Goal: Book appointment/travel/reservation

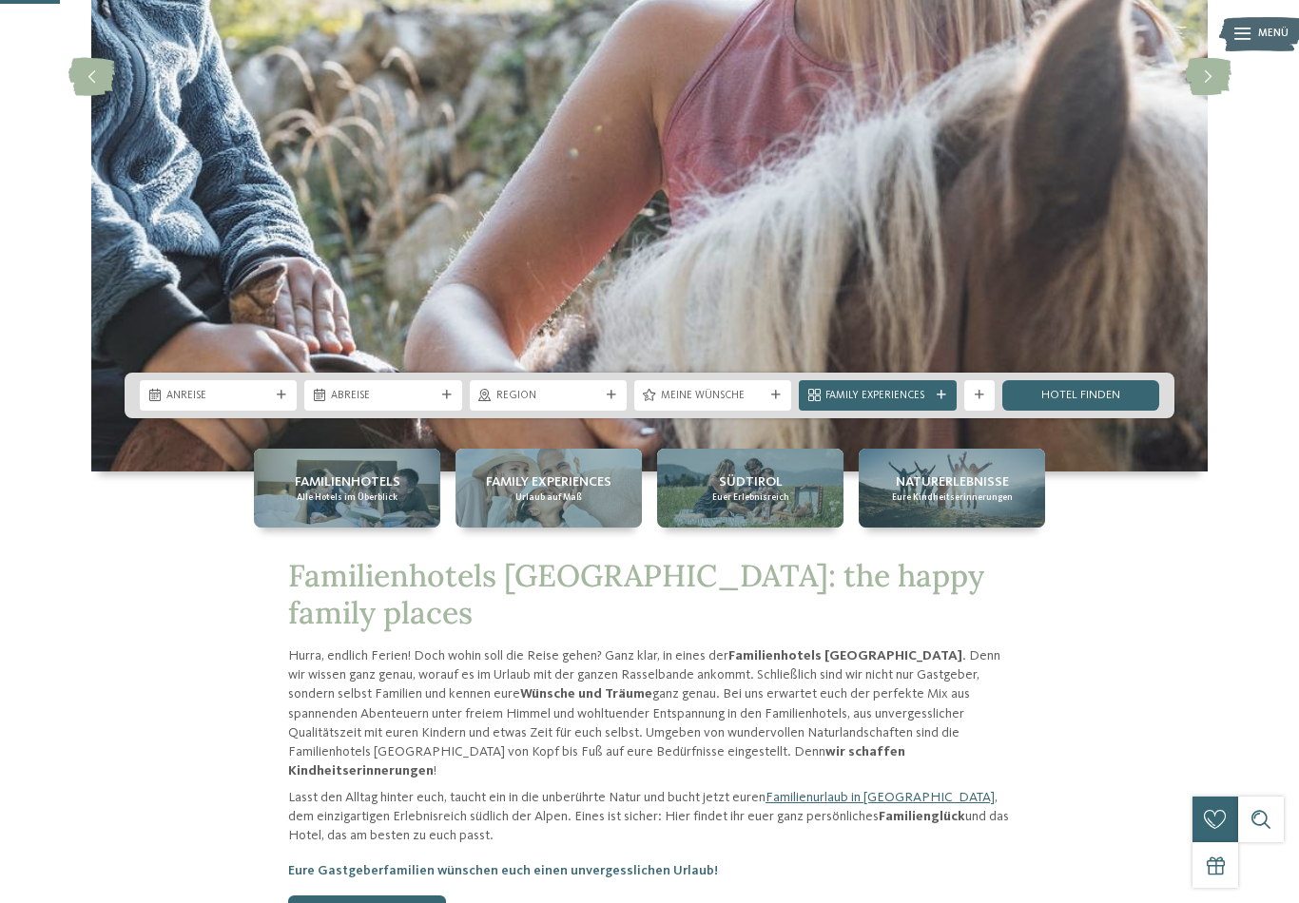
scroll to position [394, 0]
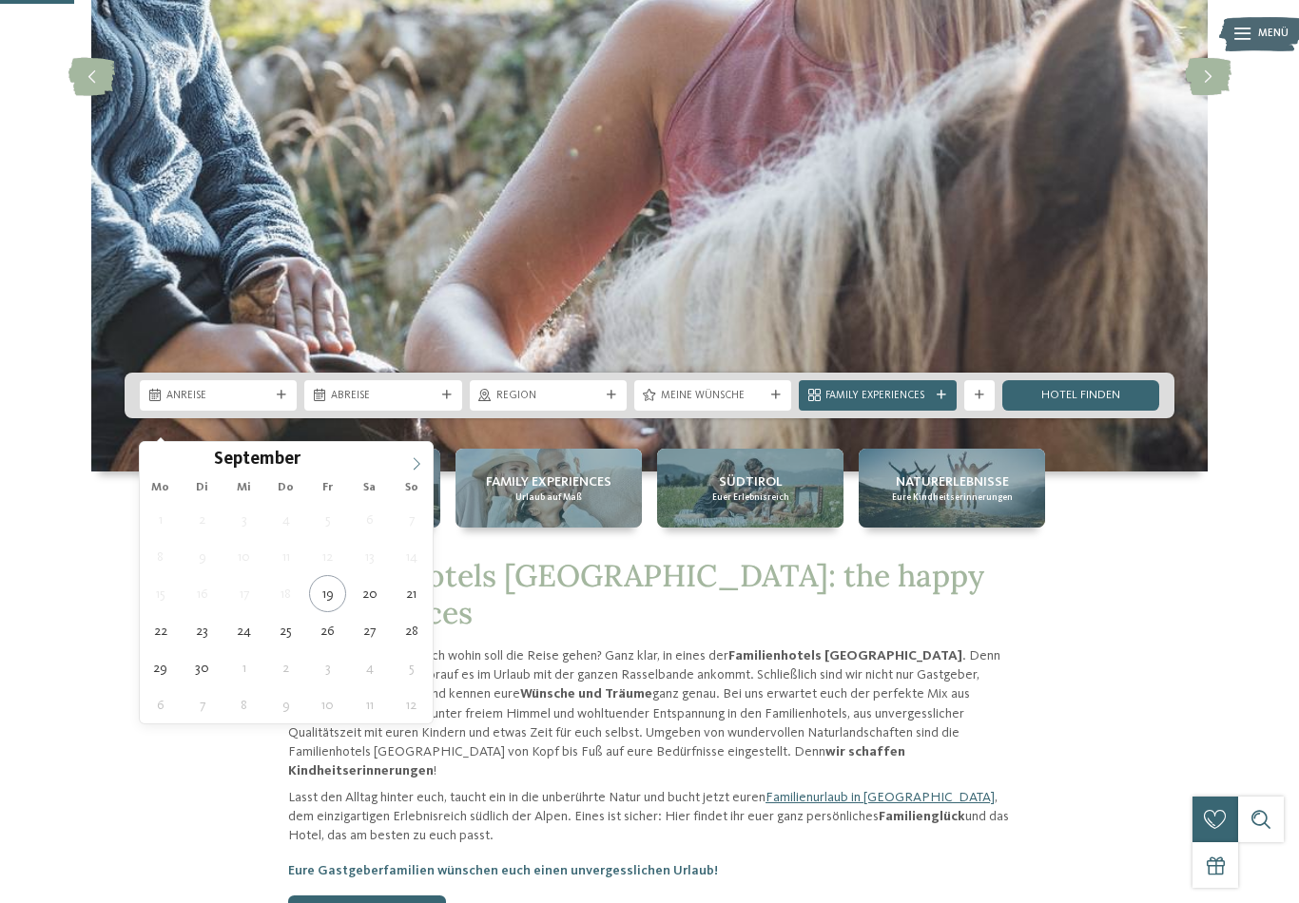
click at [406, 464] on span at bounding box center [416, 458] width 32 height 32
type div "[DATE]"
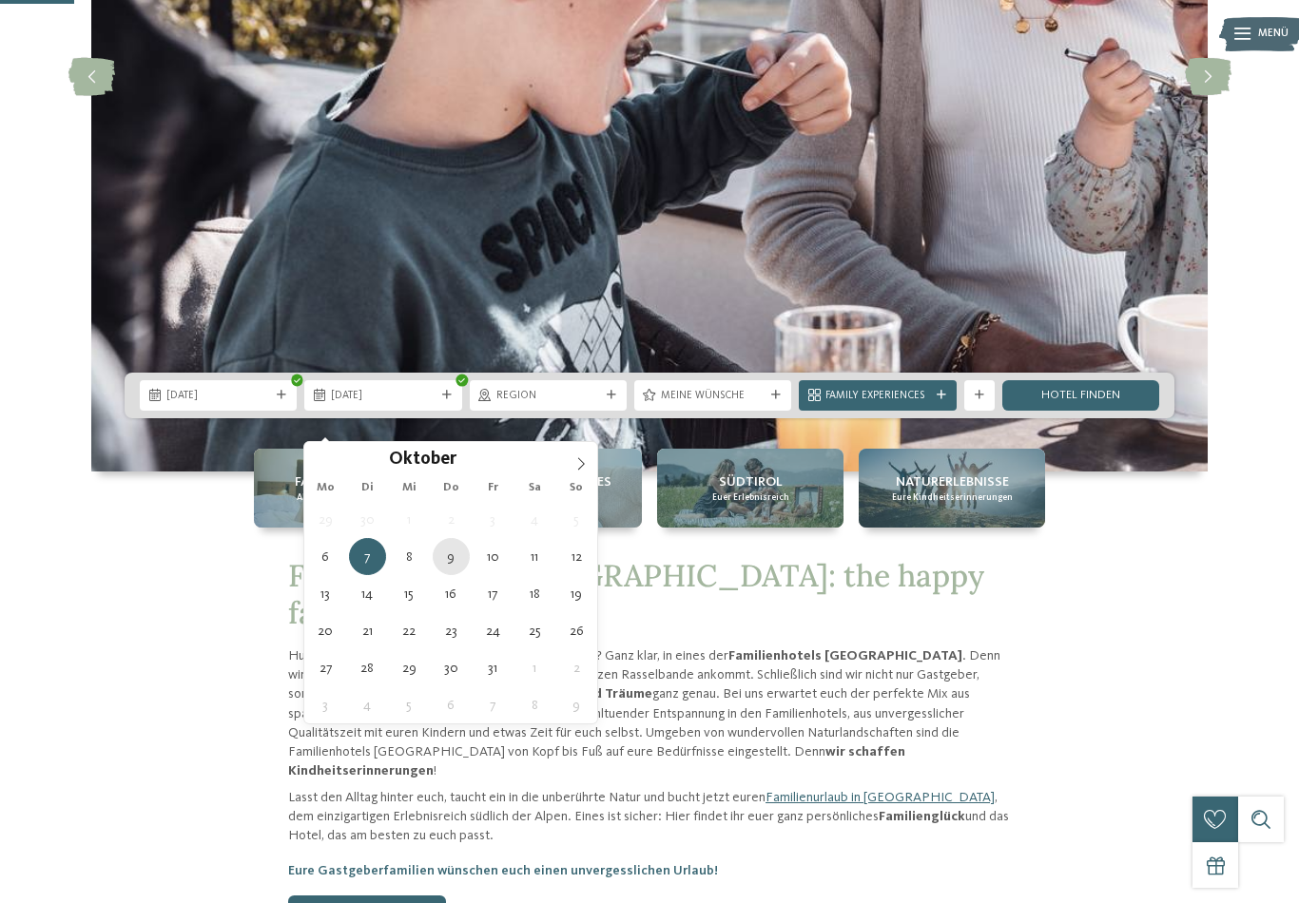
type div "[DATE]"
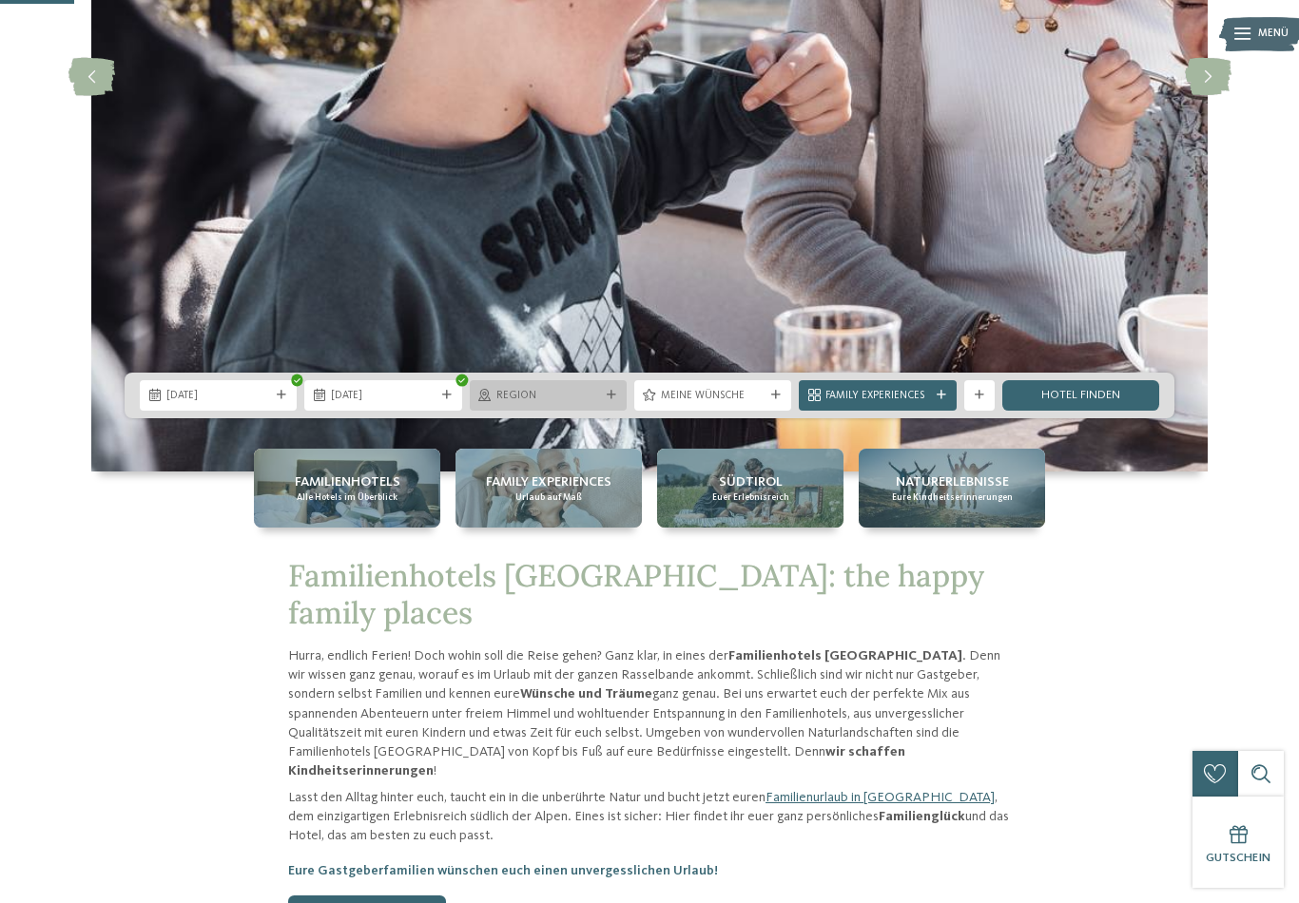
click at [613, 411] on div "Region" at bounding box center [548, 395] width 157 height 30
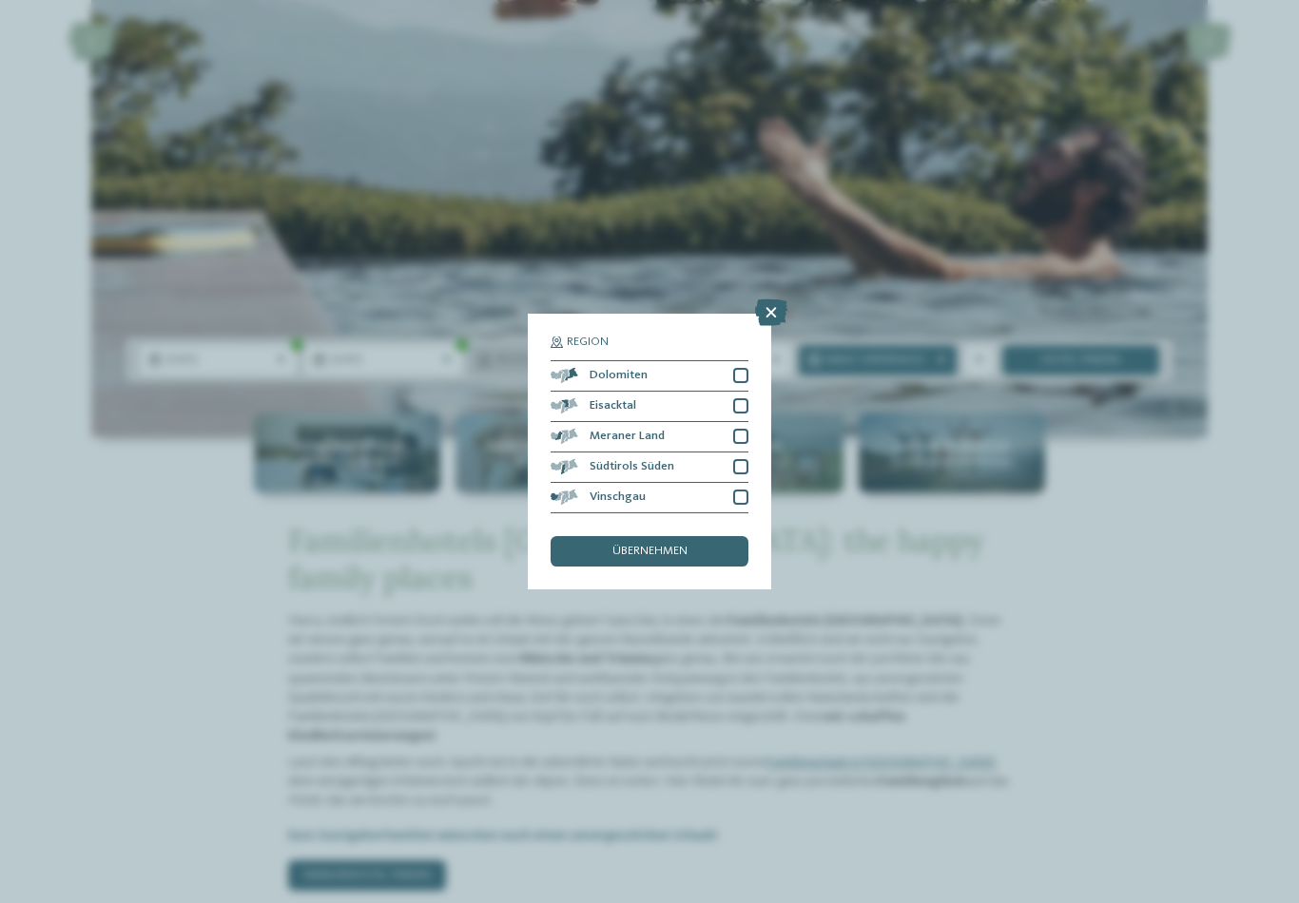
scroll to position [371, 0]
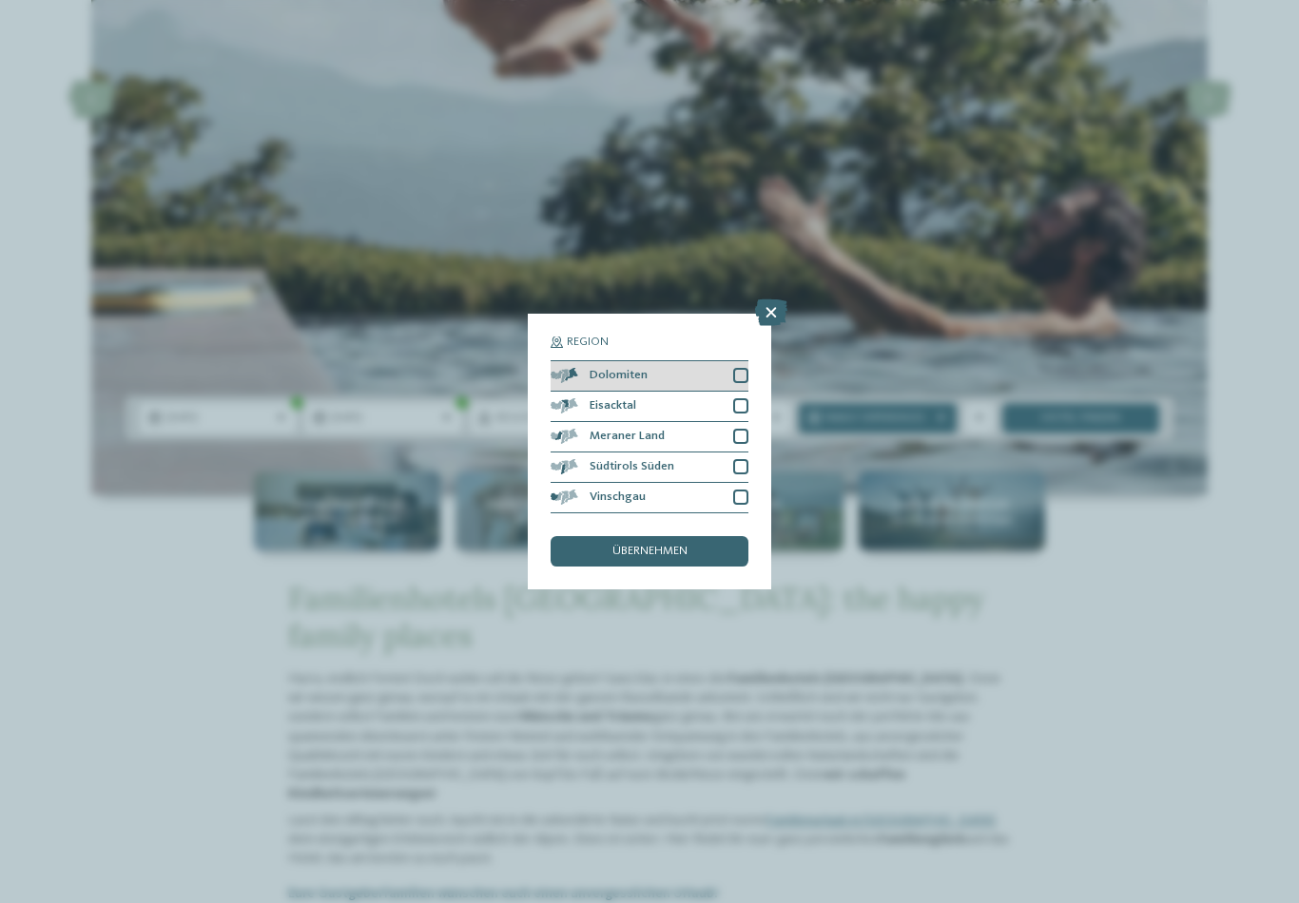
click at [737, 368] on div at bounding box center [740, 375] width 15 height 15
click at [685, 546] on span "übernehmen" at bounding box center [649, 552] width 75 height 12
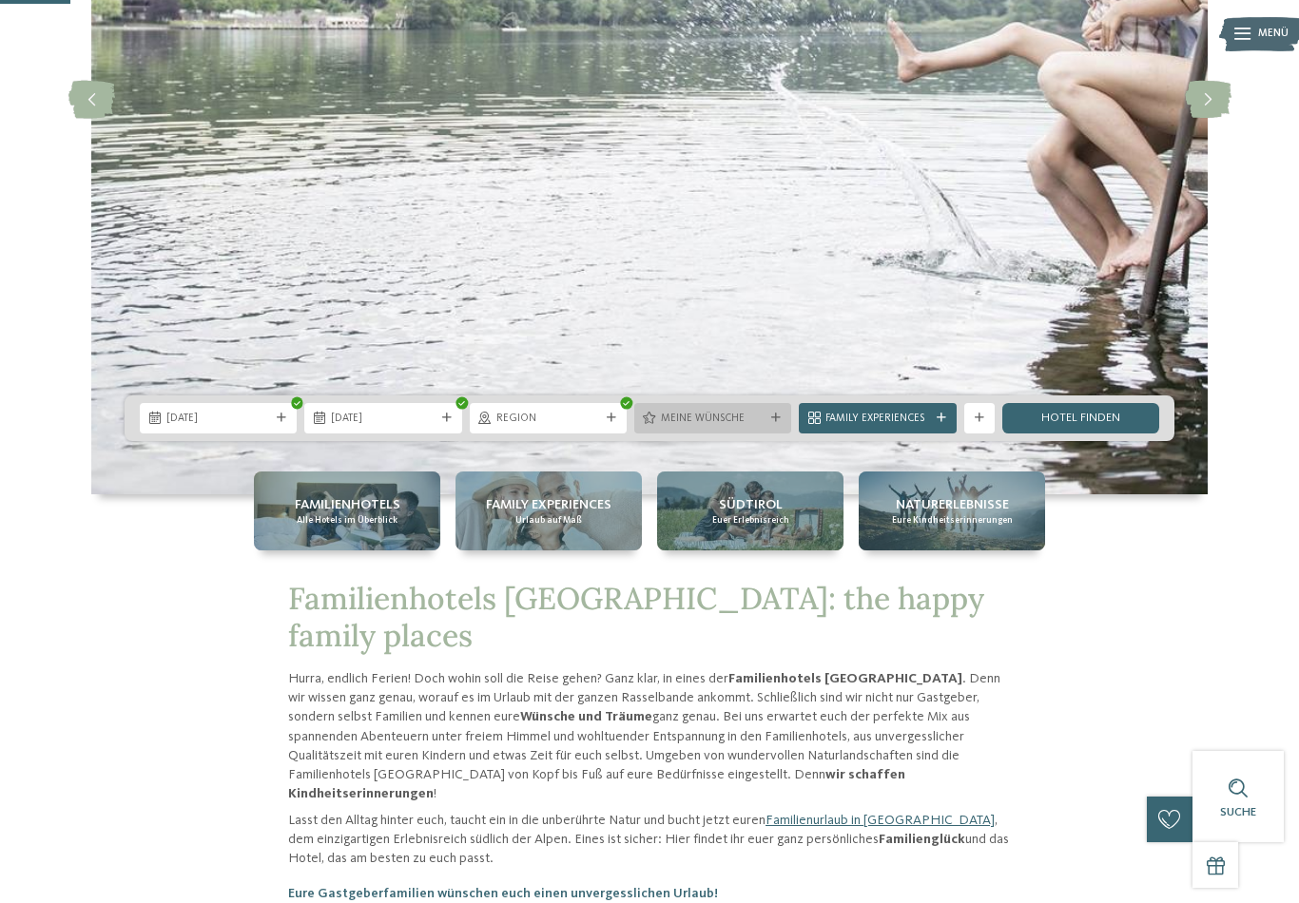
click at [771, 423] on icon at bounding box center [776, 419] width 10 height 10
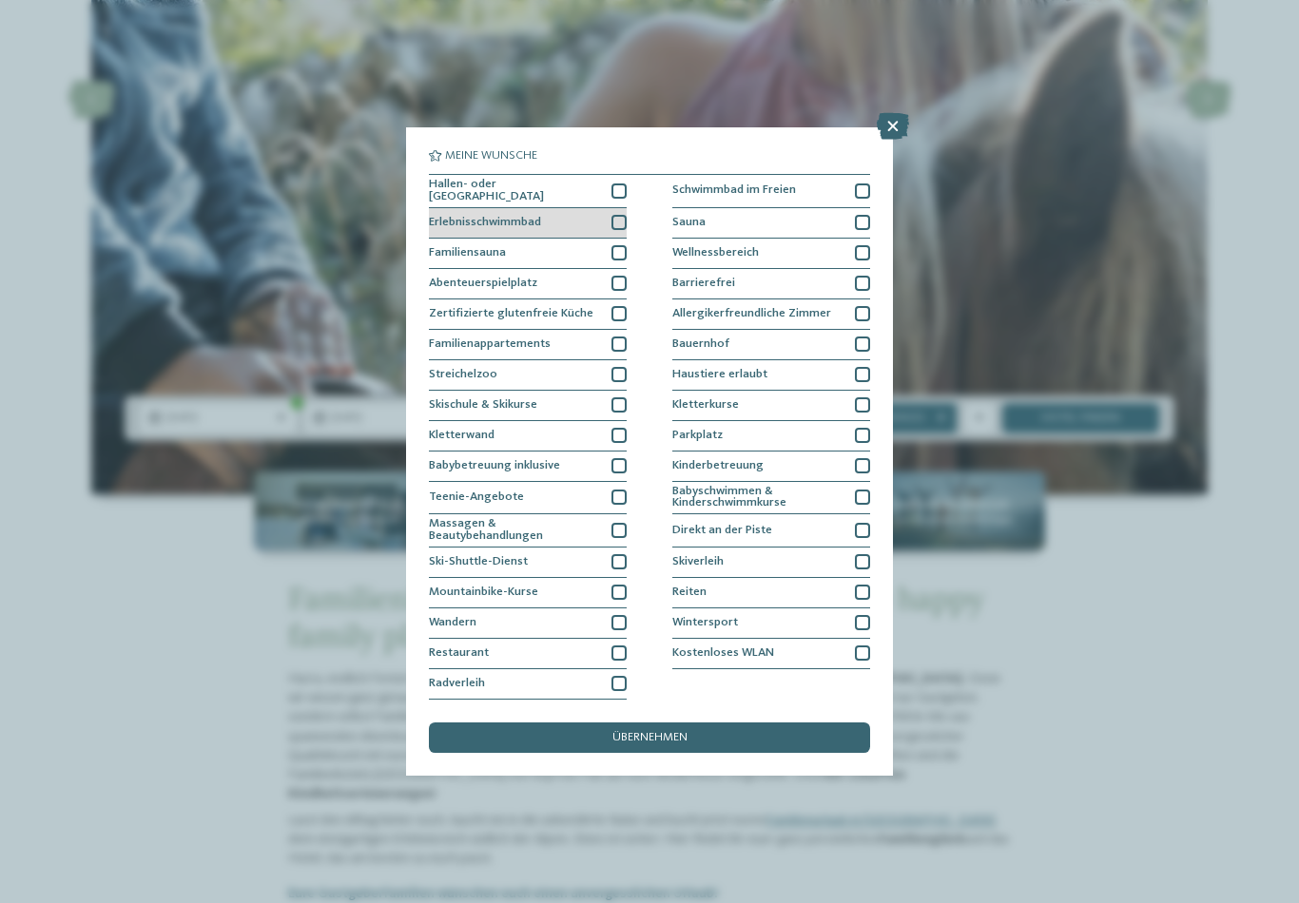
click at [612, 215] on div at bounding box center [618, 222] width 15 height 15
click at [626, 245] on div at bounding box center [618, 252] width 15 height 15
click at [625, 276] on div at bounding box center [618, 283] width 15 height 15
click at [615, 367] on div at bounding box center [618, 374] width 15 height 15
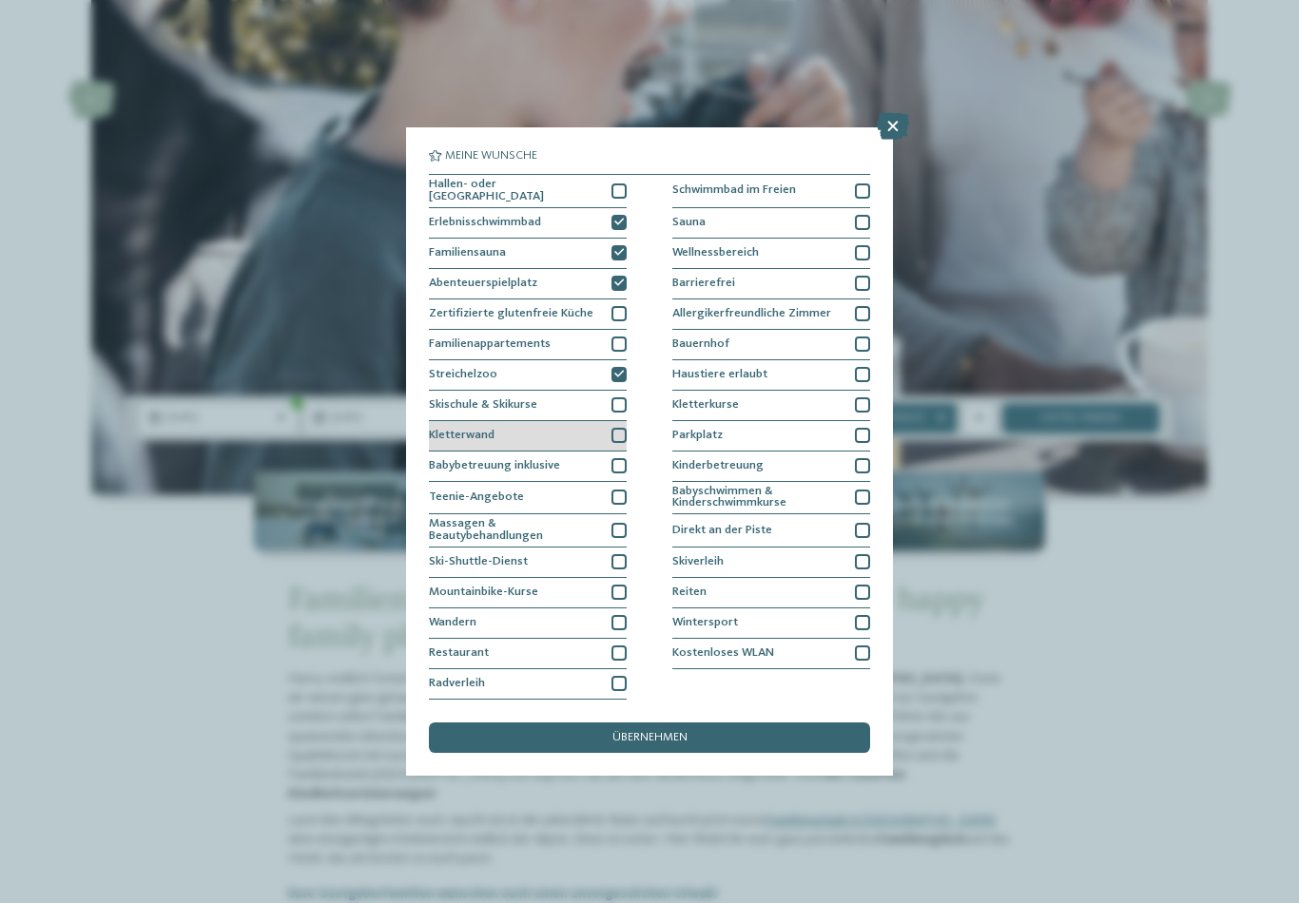
click at [623, 428] on div at bounding box center [618, 435] width 15 height 15
click at [620, 615] on div at bounding box center [618, 622] width 15 height 15
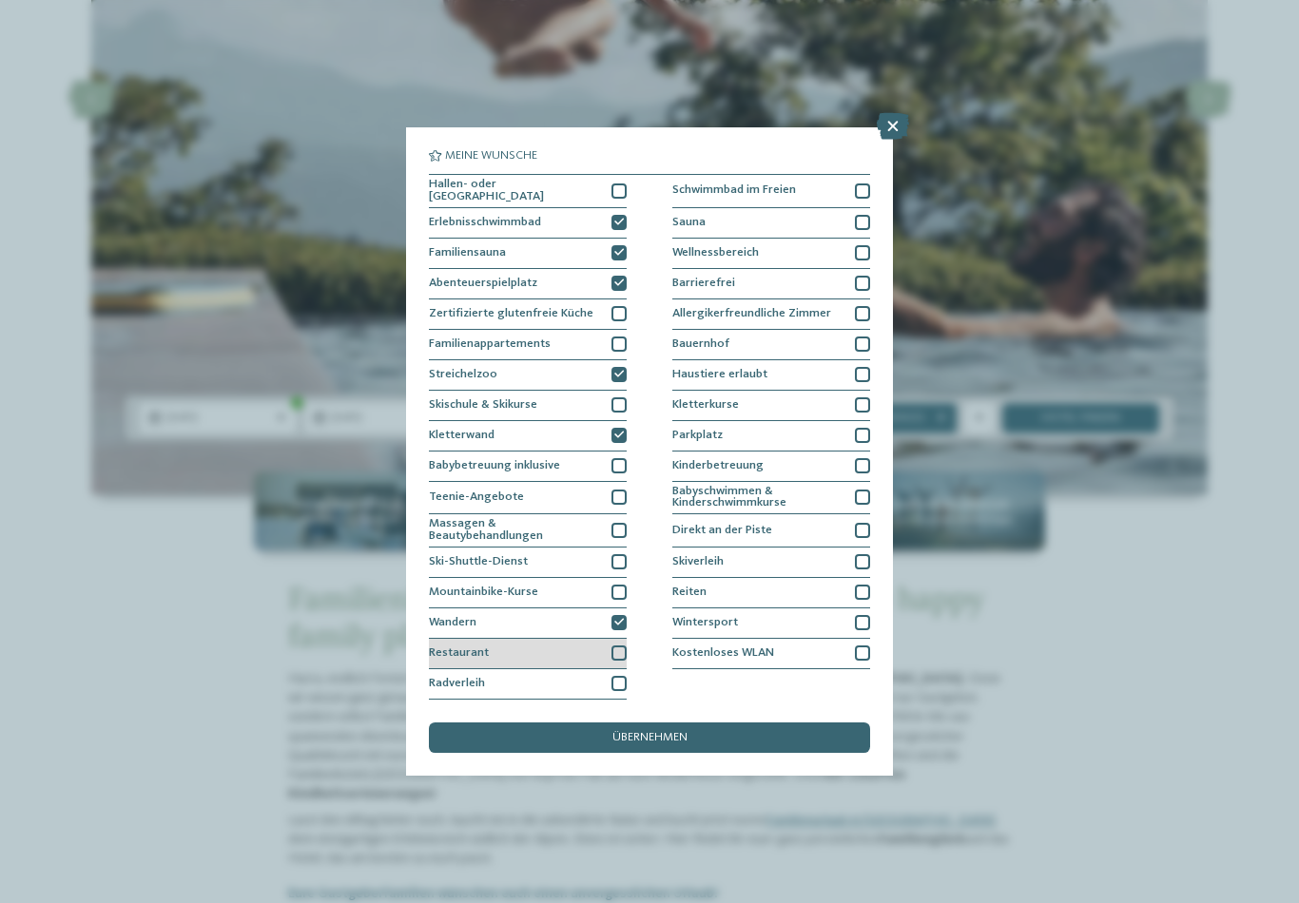
click at [618, 646] on div at bounding box center [618, 653] width 15 height 15
click at [625, 676] on div at bounding box center [618, 683] width 15 height 15
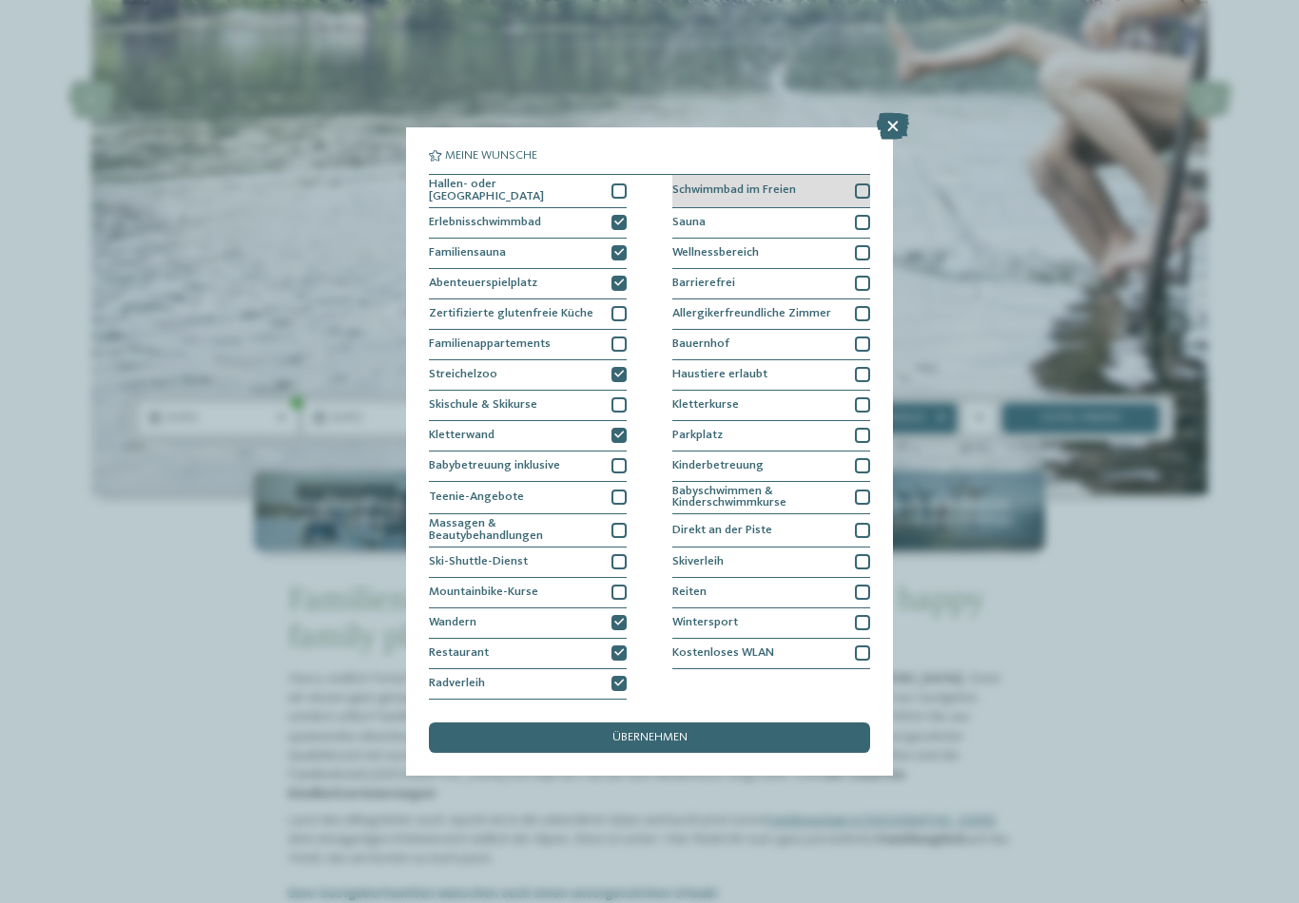
click at [863, 184] on div at bounding box center [862, 191] width 15 height 15
click at [854, 330] on div "Bauernhof" at bounding box center [771, 345] width 198 height 30
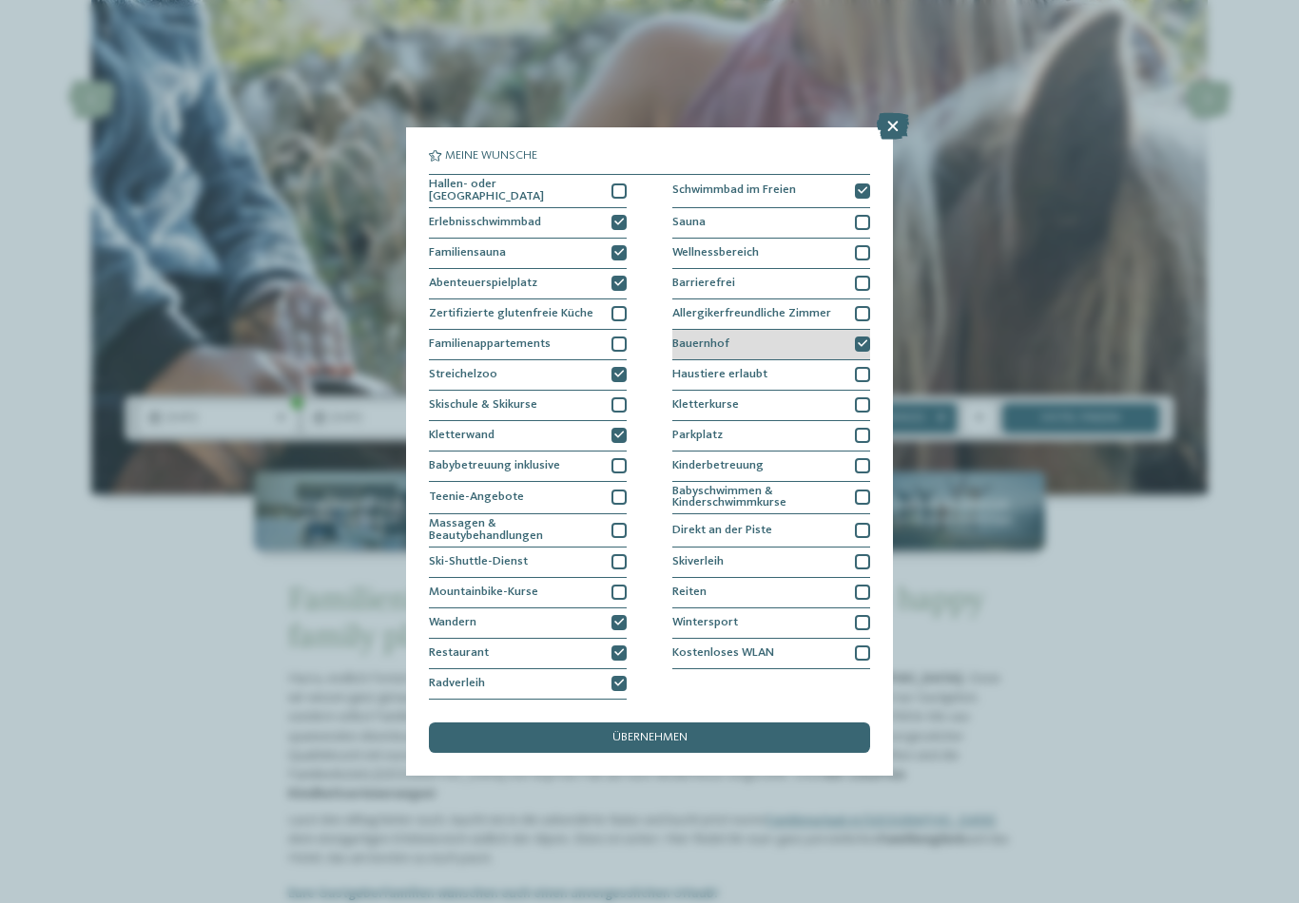
scroll to position [43, 0]
click at [765, 723] on div "übernehmen" at bounding box center [649, 738] width 441 height 30
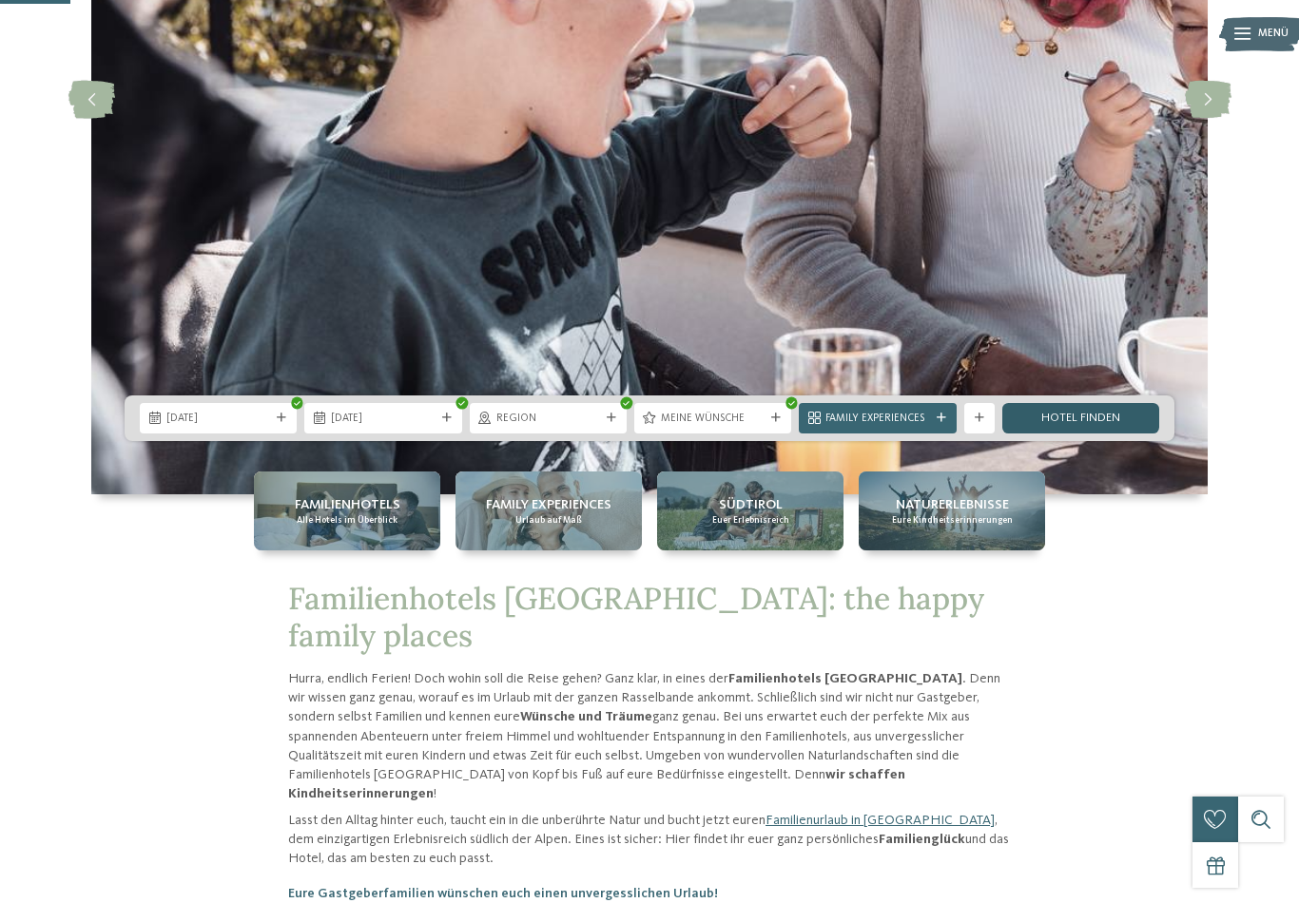
click at [1132, 434] on link "Hotel finden" at bounding box center [1080, 418] width 157 height 30
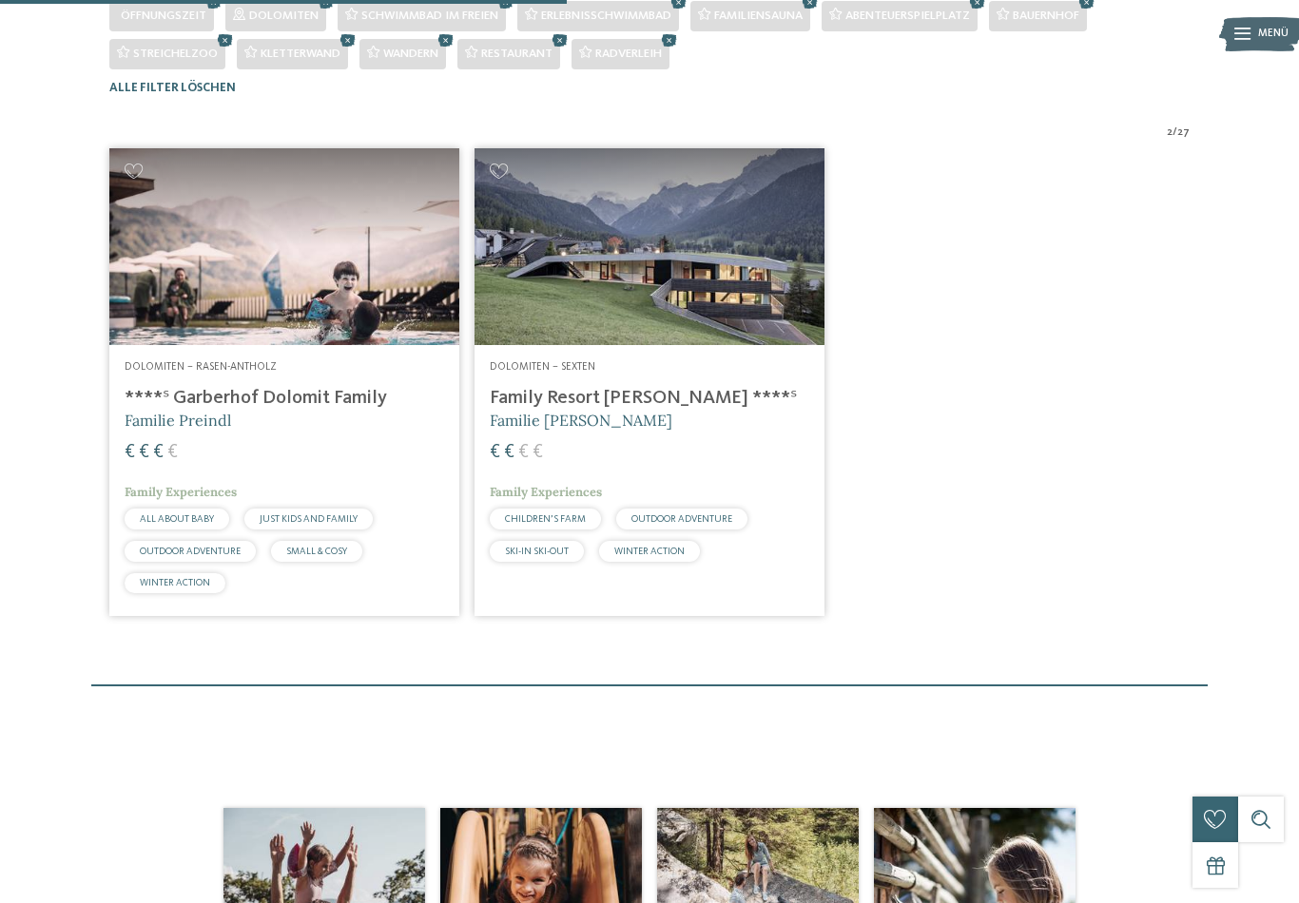
scroll to position [505, 0]
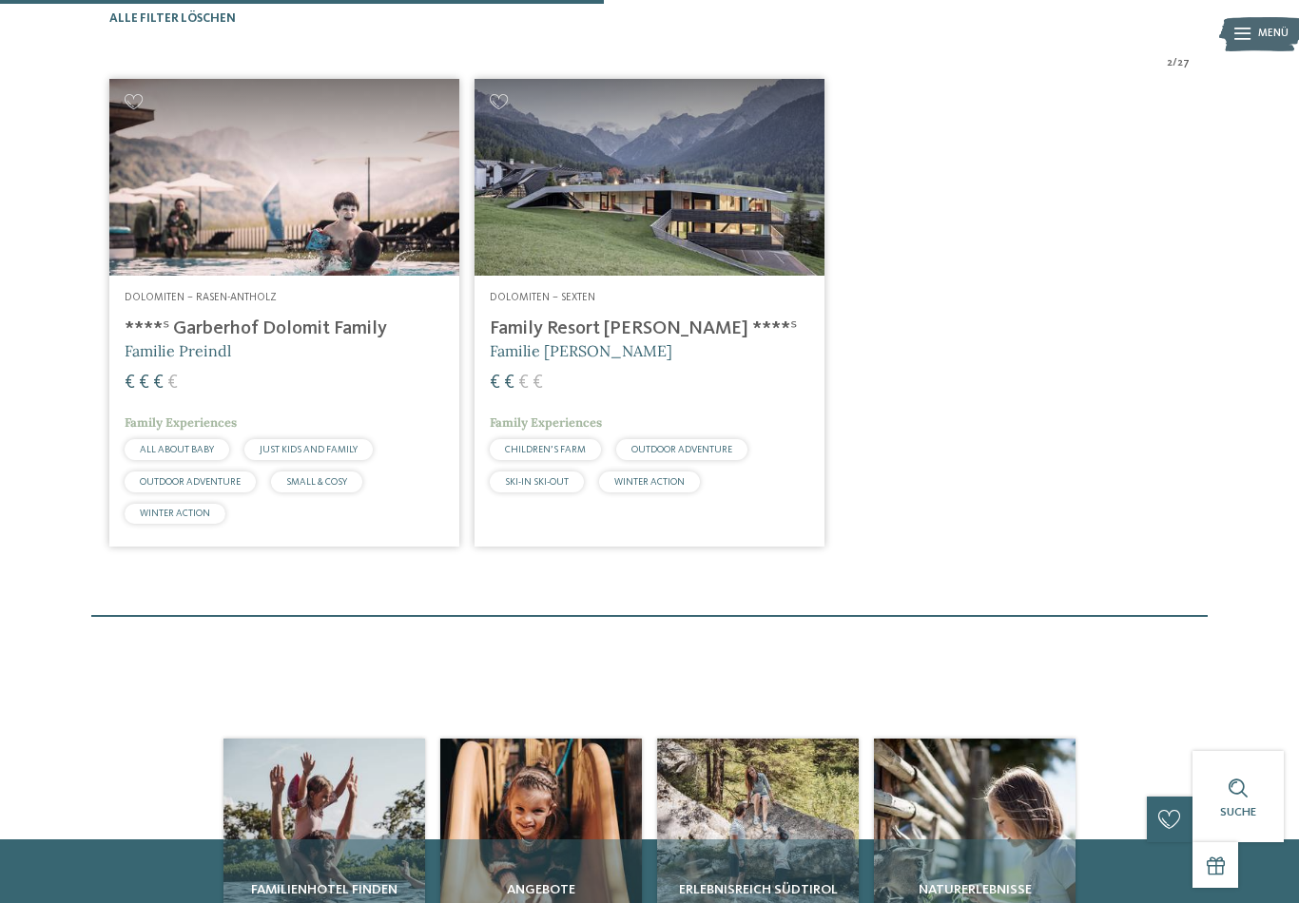
click at [732, 276] on img at bounding box center [650, 177] width 350 height 197
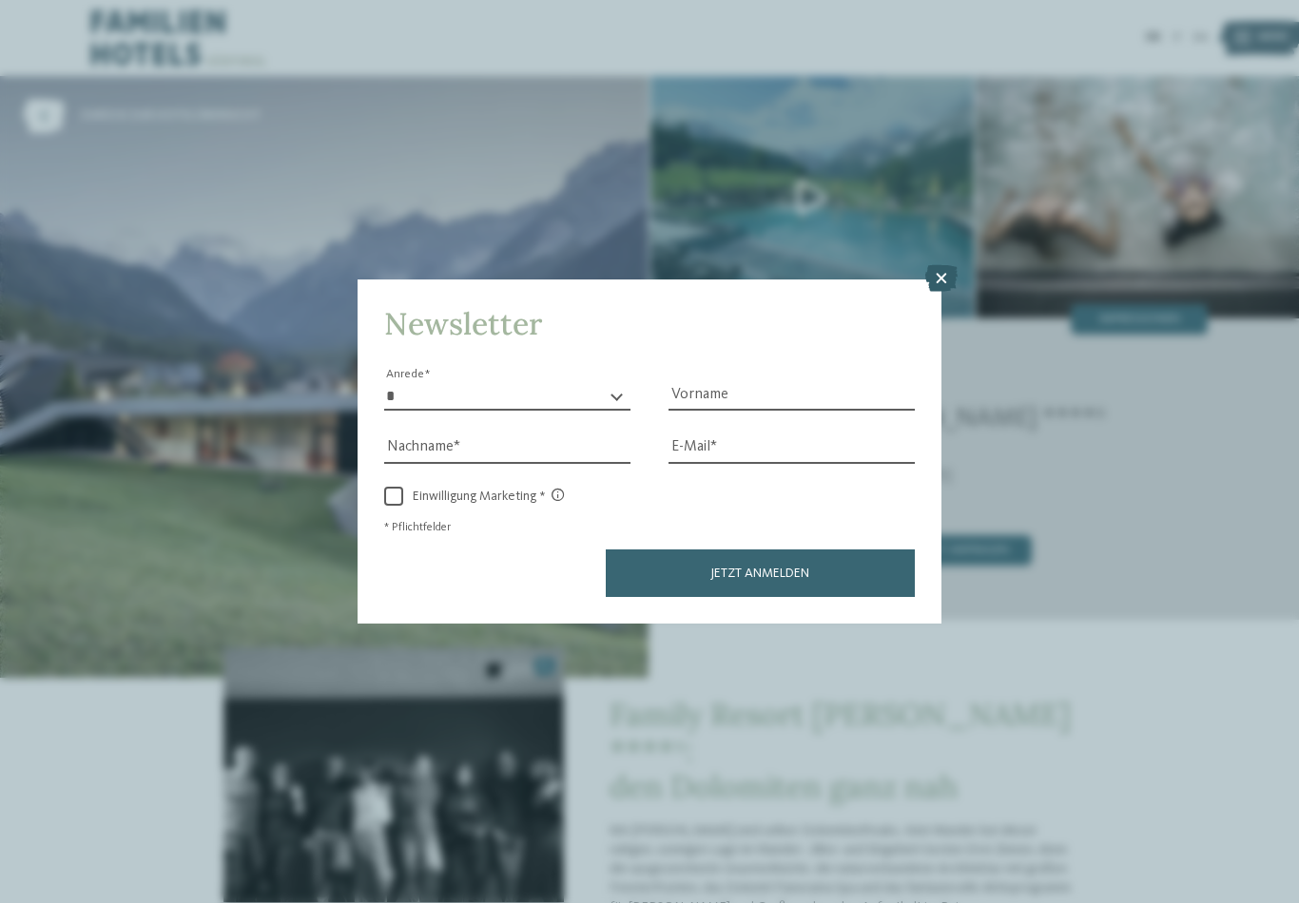
click at [948, 265] on icon at bounding box center [941, 278] width 32 height 27
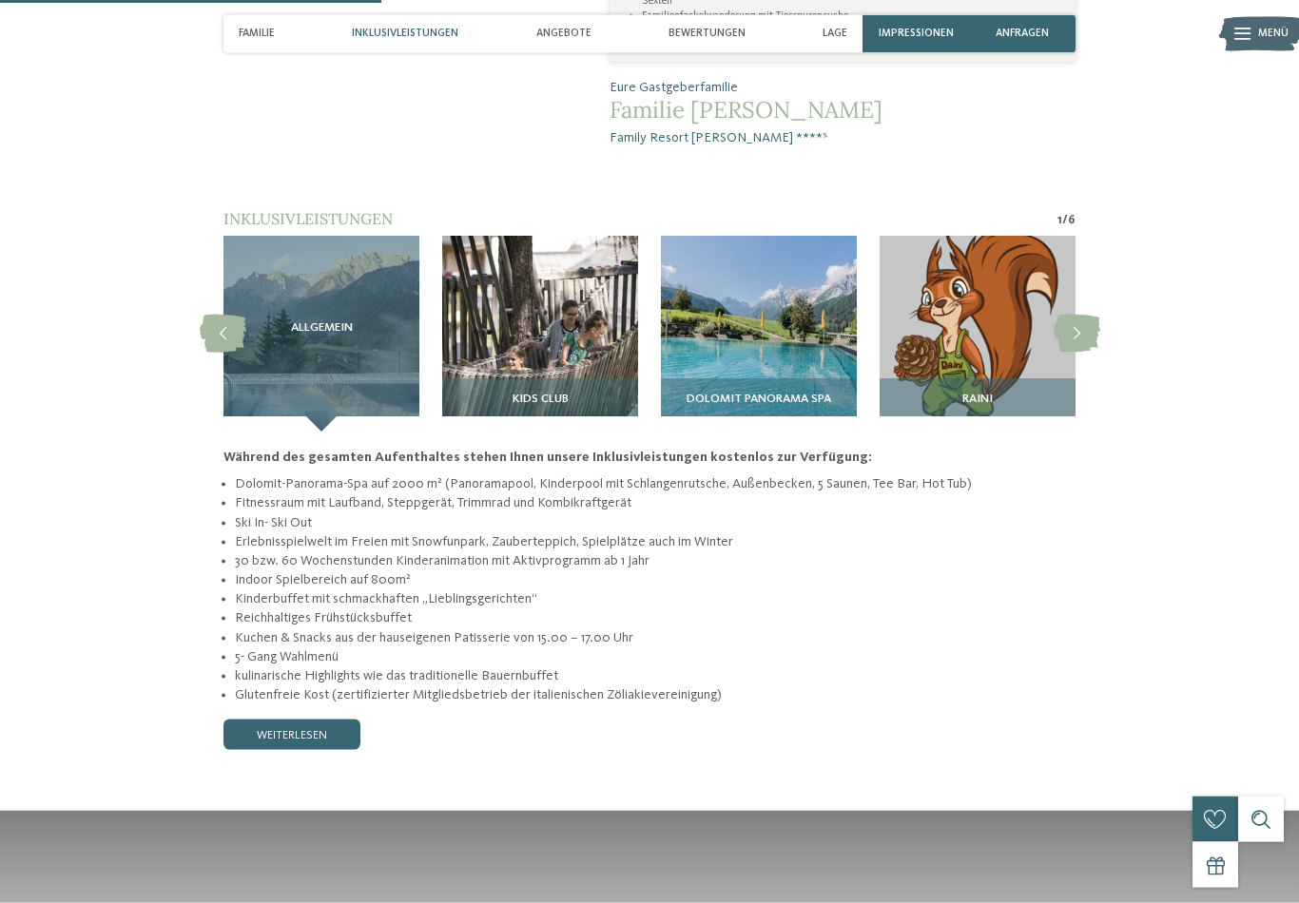
scroll to position [1379, 0]
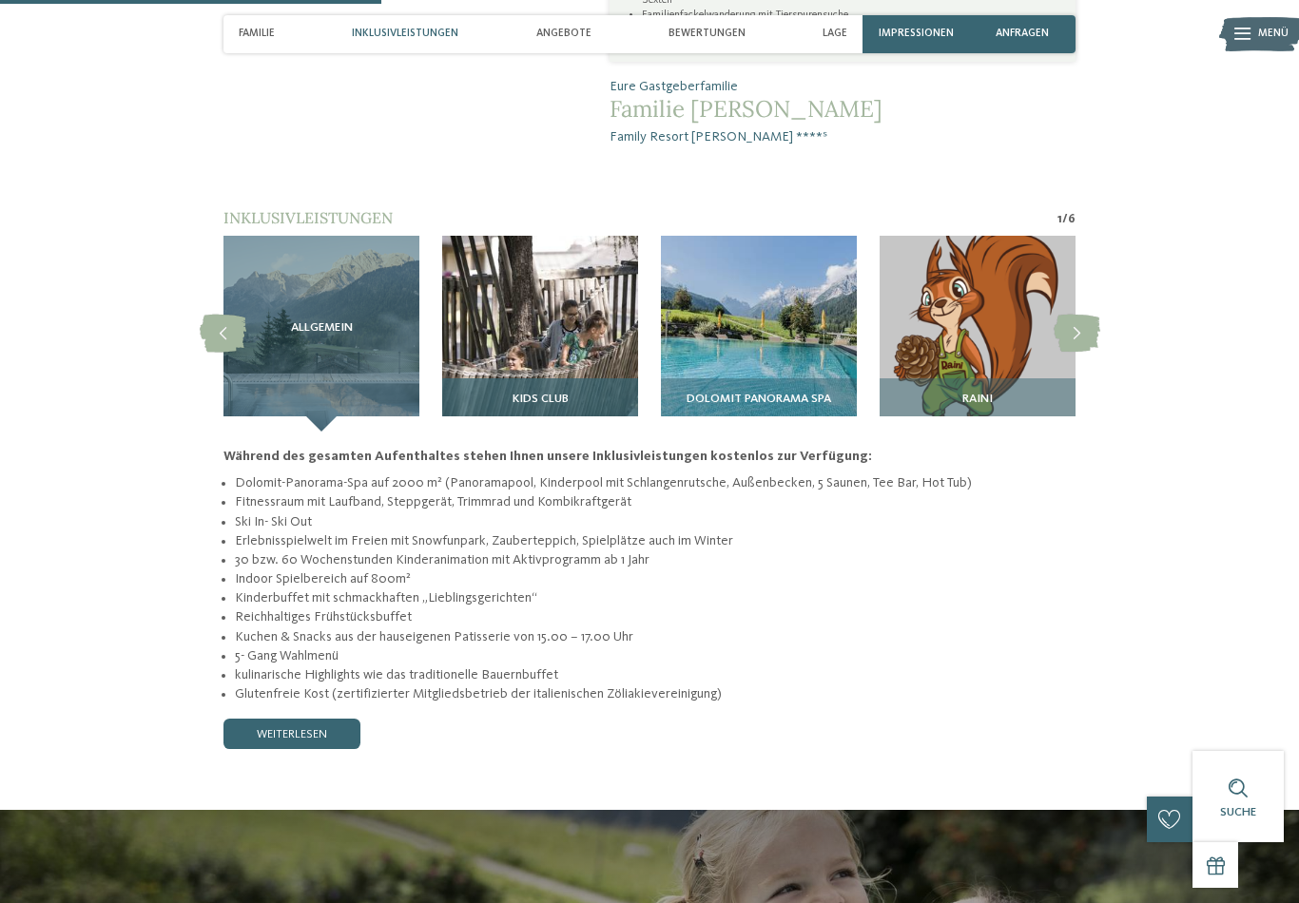
click at [520, 284] on img at bounding box center [540, 334] width 196 height 196
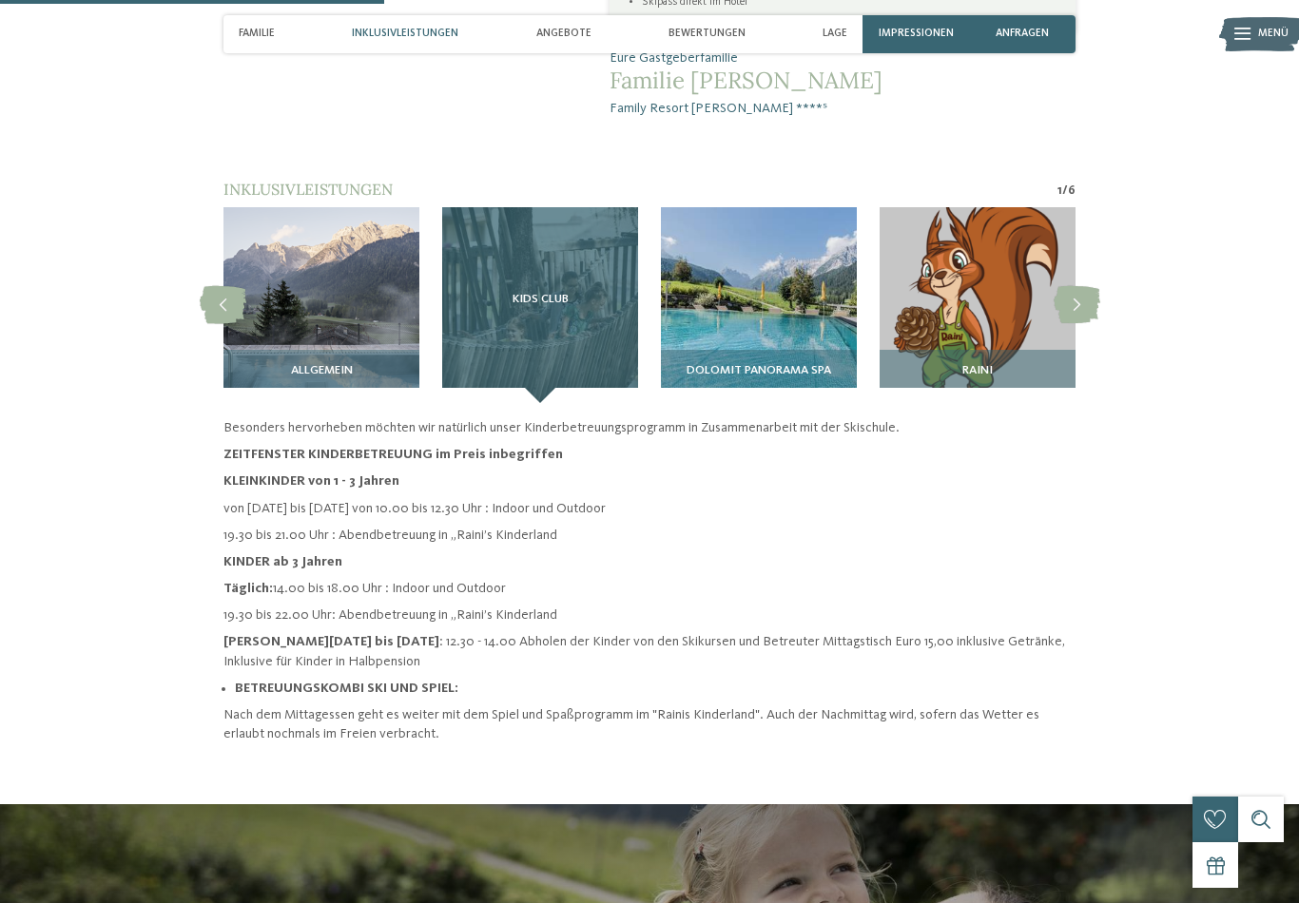
scroll to position [1408, 0]
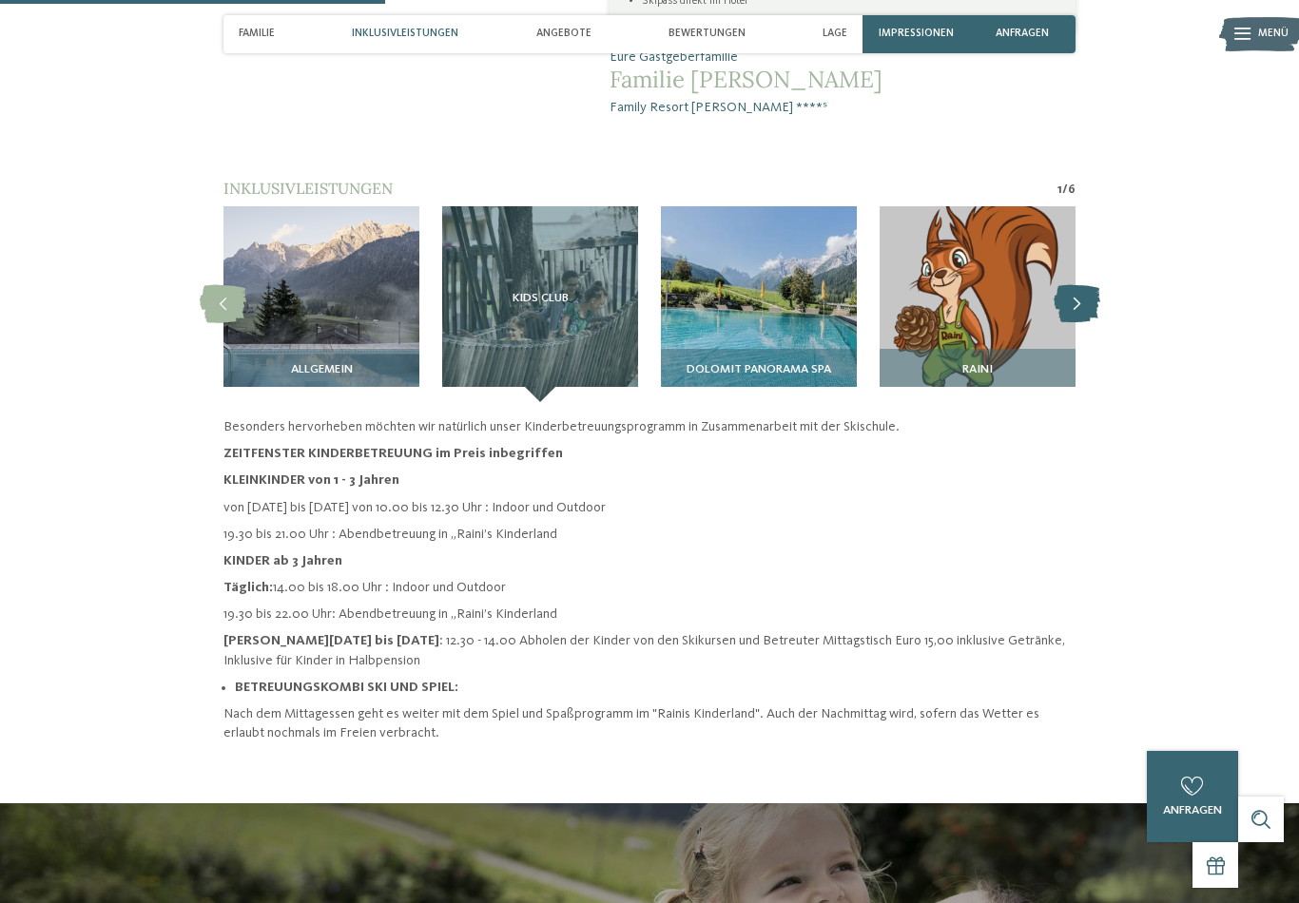
click at [1088, 285] on icon at bounding box center [1077, 304] width 47 height 38
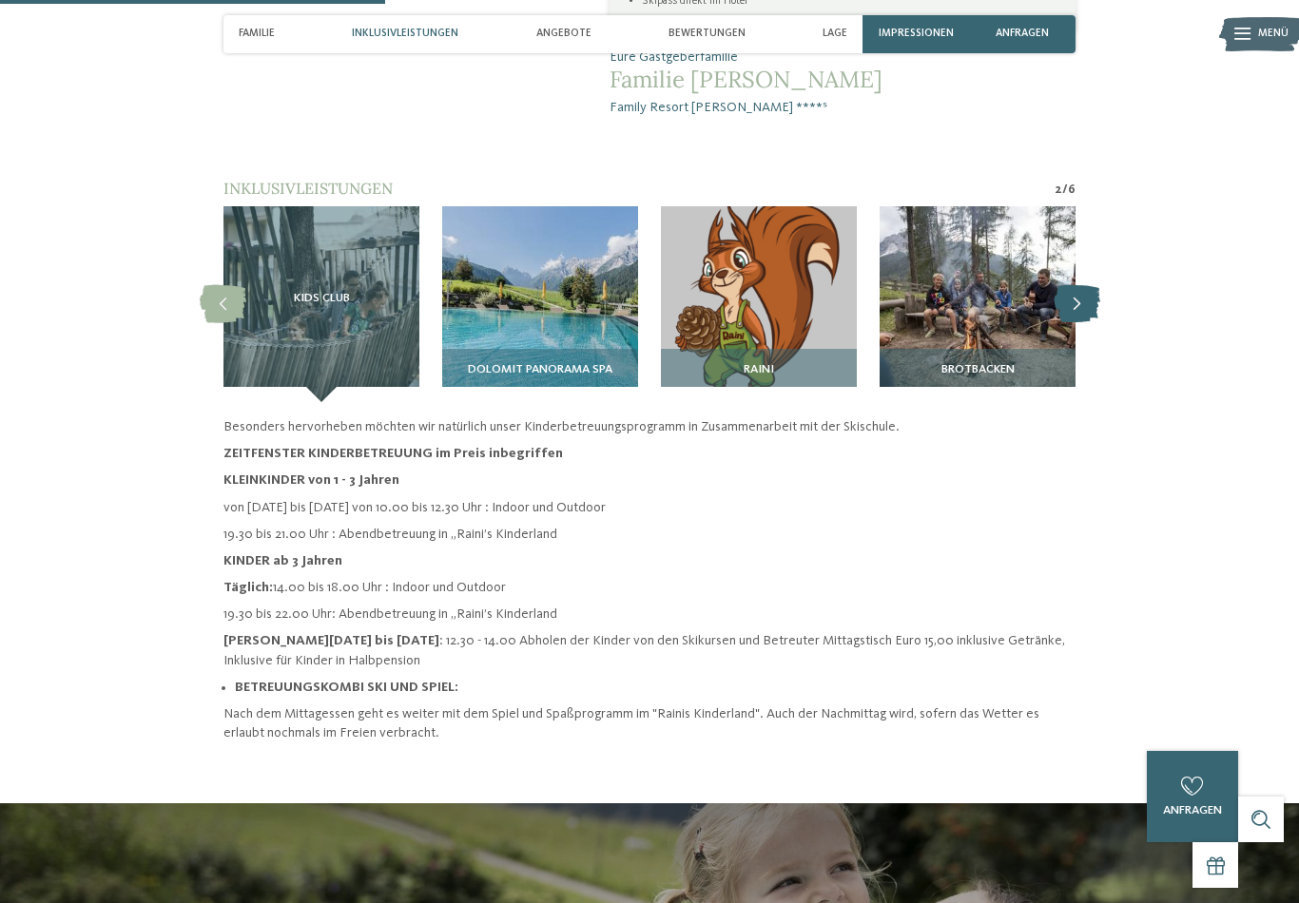
click at [1089, 285] on icon at bounding box center [1077, 304] width 47 height 38
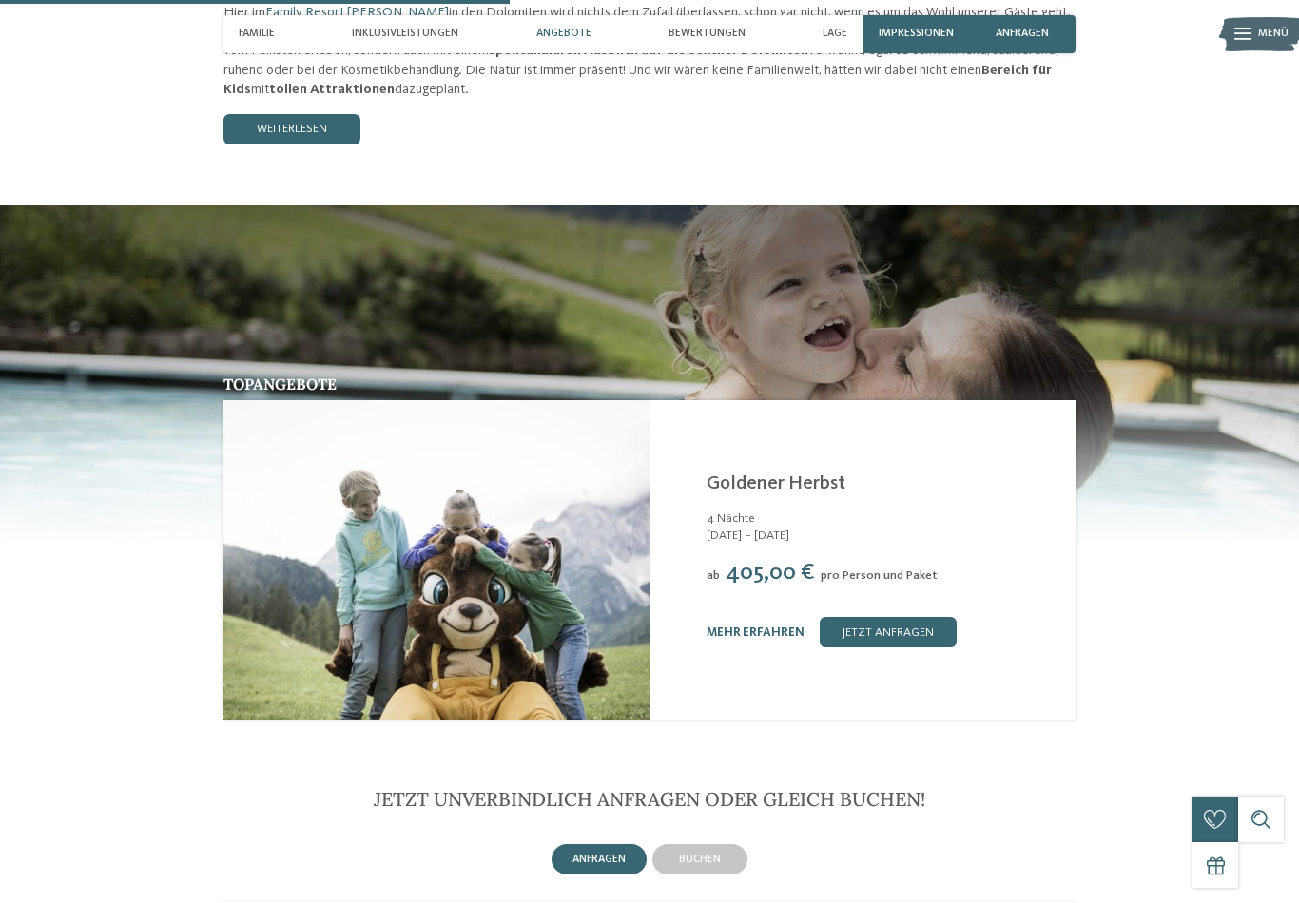
scroll to position [1916, 0]
